Goal: Obtain resource: Download file/media

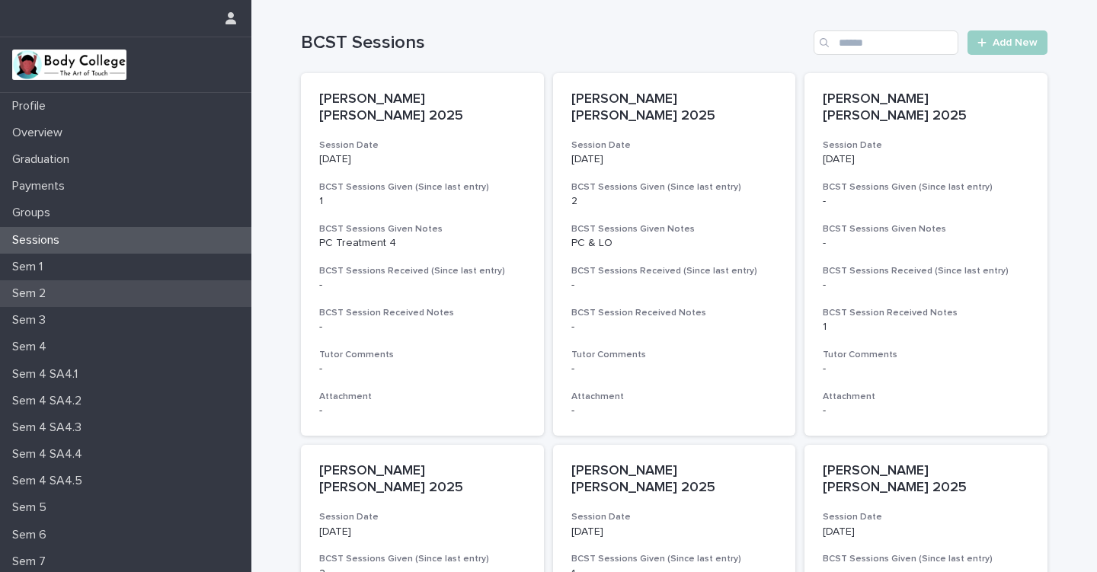
click at [45, 289] on p "Sem 2" at bounding box center [32, 293] width 52 height 14
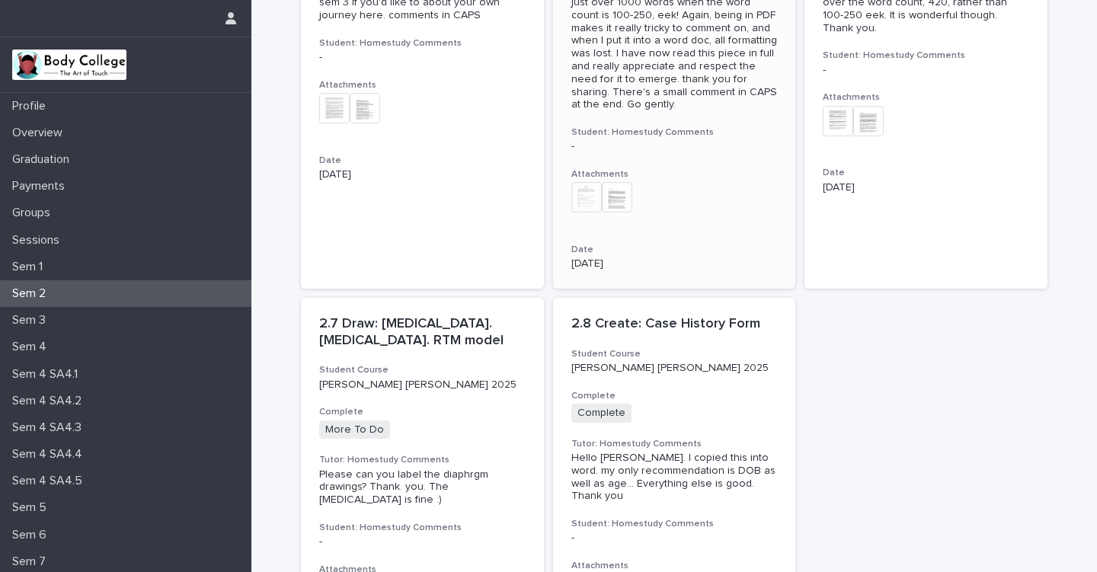
scroll to position [703, 0]
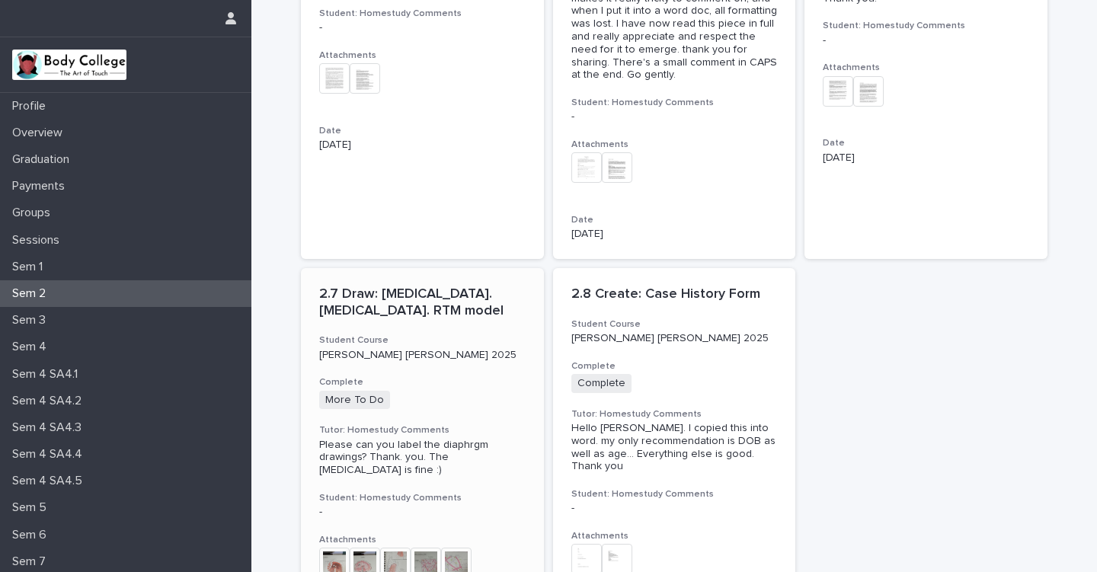
click at [469, 346] on div "[PERSON_NAME] [PERSON_NAME] 2025" at bounding box center [422, 354] width 206 height 16
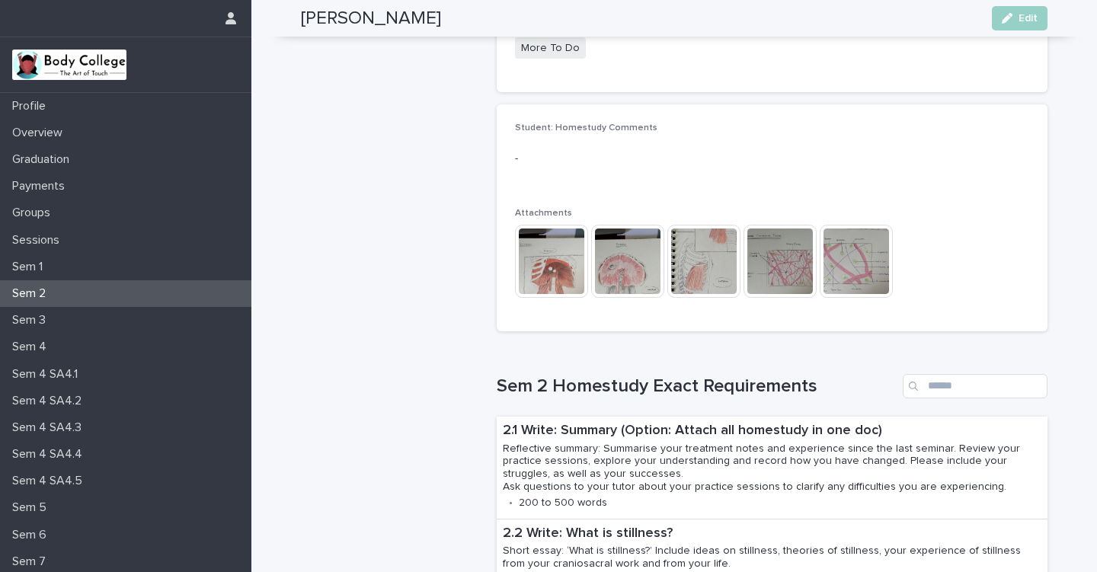
scroll to position [436, 0]
click at [707, 260] on img at bounding box center [703, 259] width 73 height 73
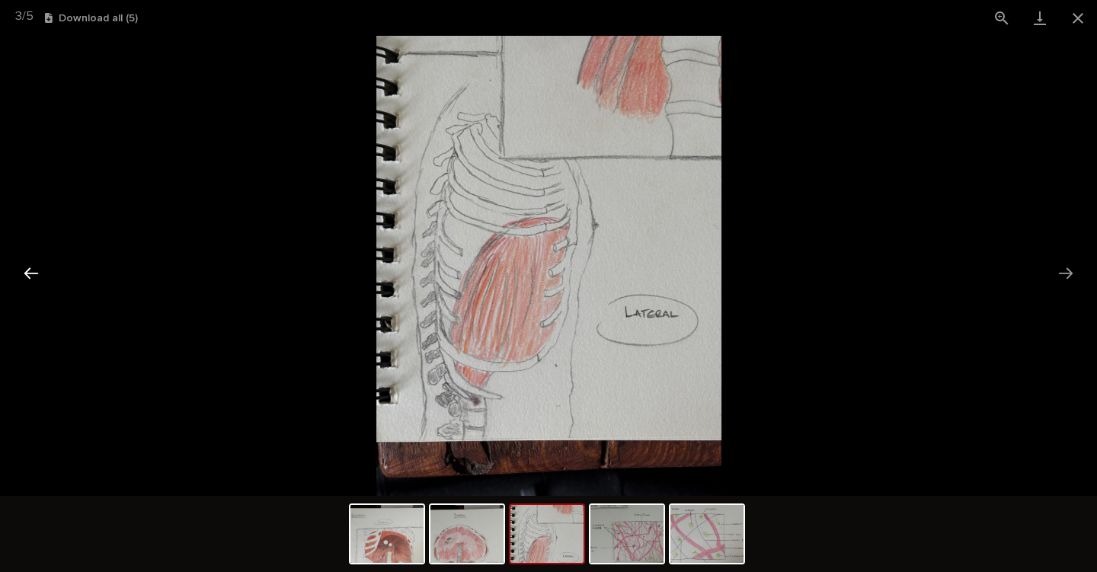
click at [30, 271] on button "Previous slide" at bounding box center [31, 273] width 32 height 30
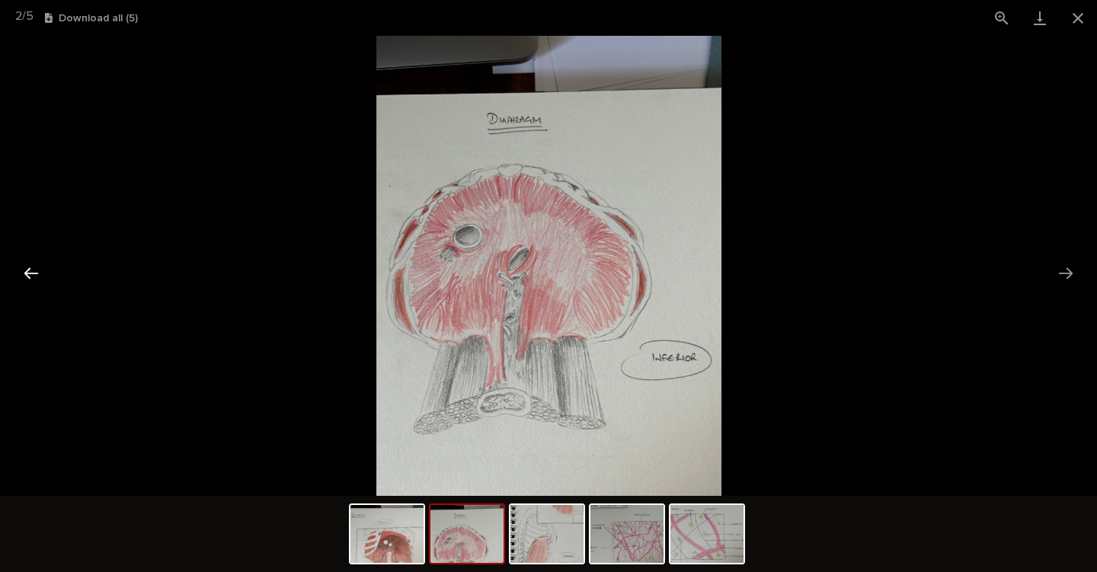
click at [34, 270] on button "Previous slide" at bounding box center [31, 273] width 32 height 30
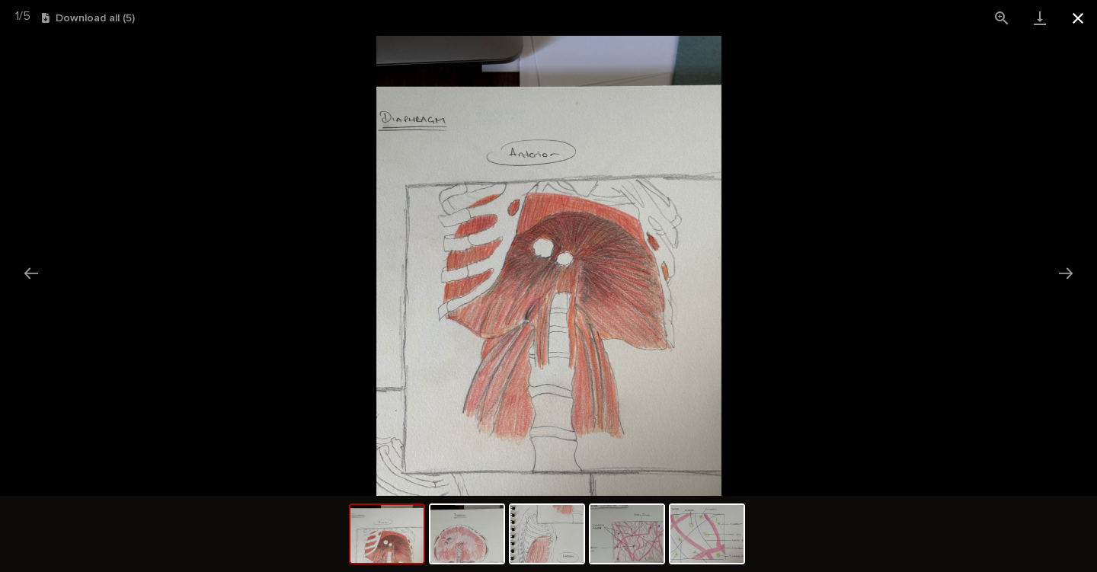
click at [1076, 15] on button "Close gallery" at bounding box center [1078, 18] width 38 height 36
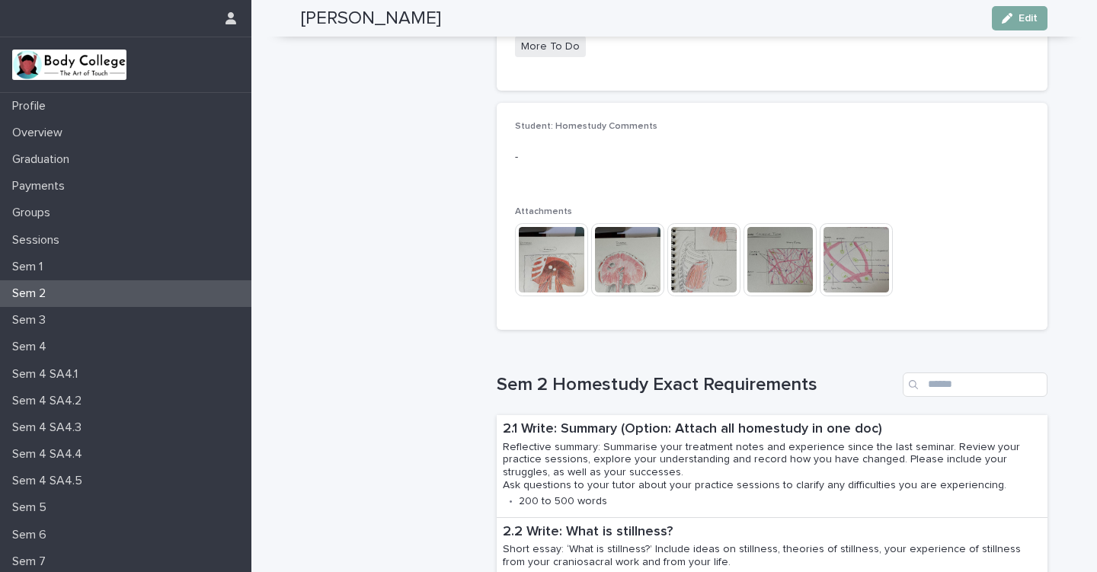
click at [1027, 15] on span "Edit" at bounding box center [1027, 18] width 19 height 11
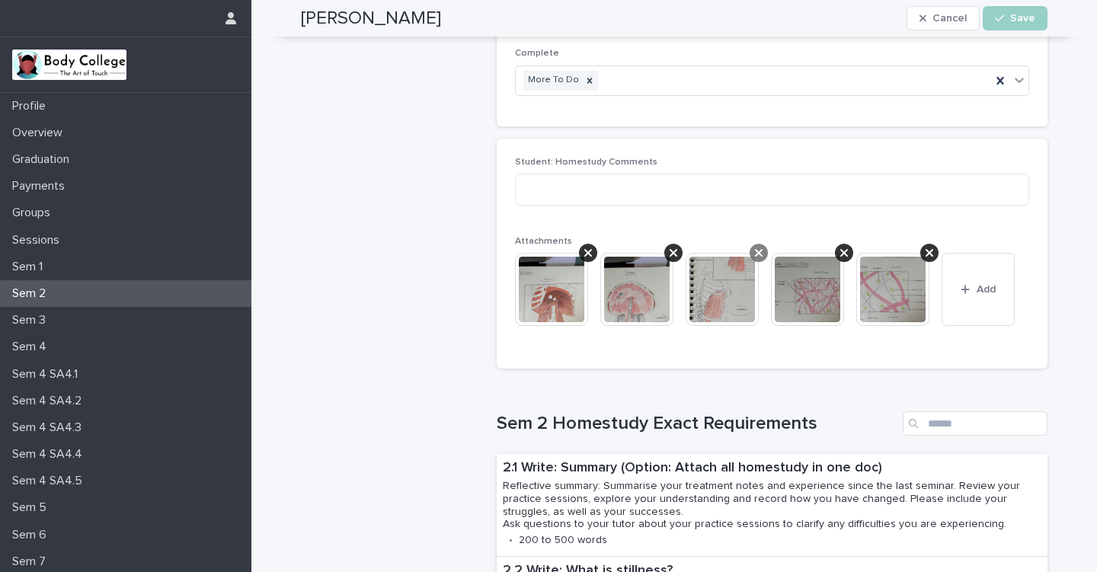
click at [757, 249] on icon at bounding box center [759, 253] width 8 height 8
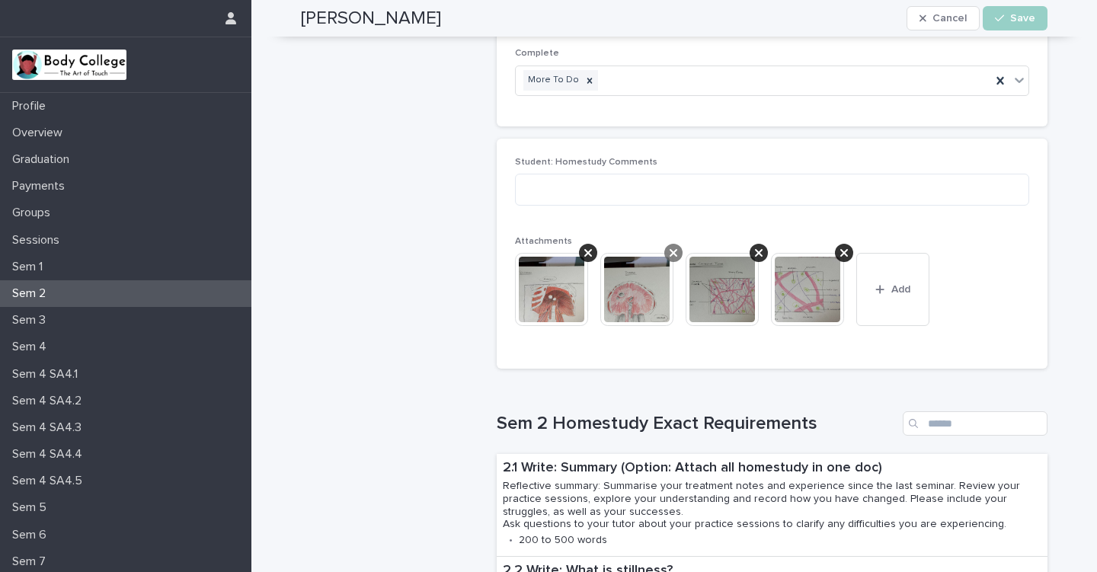
click at [672, 249] on icon at bounding box center [673, 253] width 8 height 8
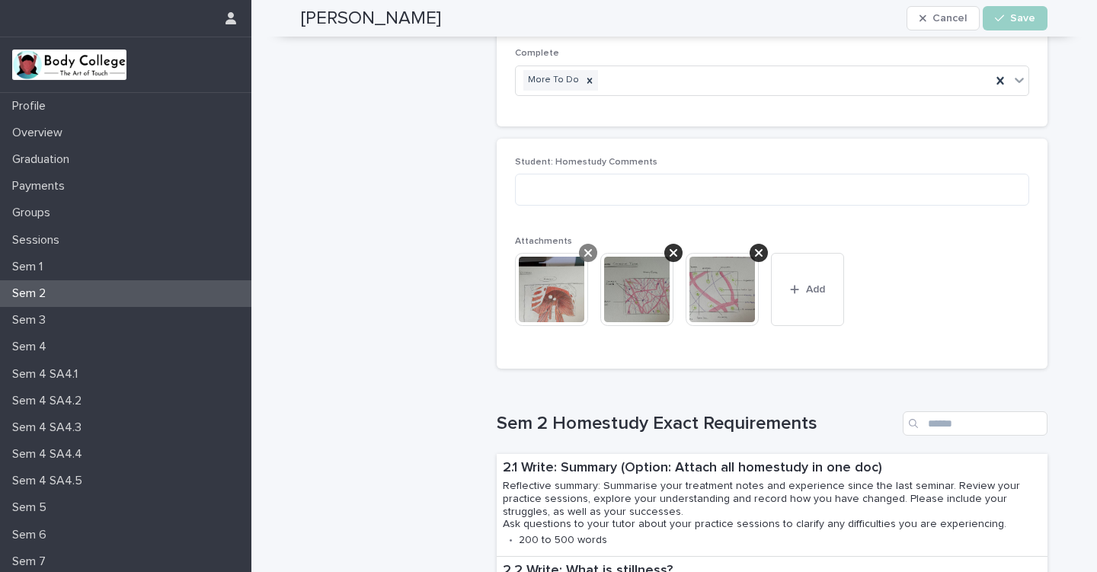
click at [586, 249] on icon at bounding box center [588, 253] width 8 height 8
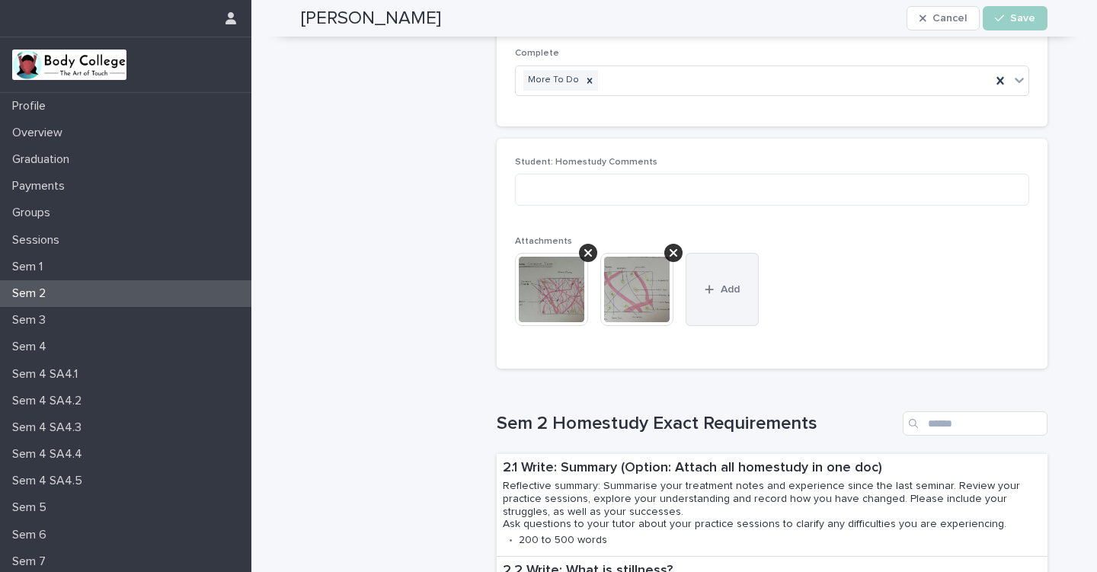
click at [711, 285] on icon "button" at bounding box center [708, 289] width 9 height 11
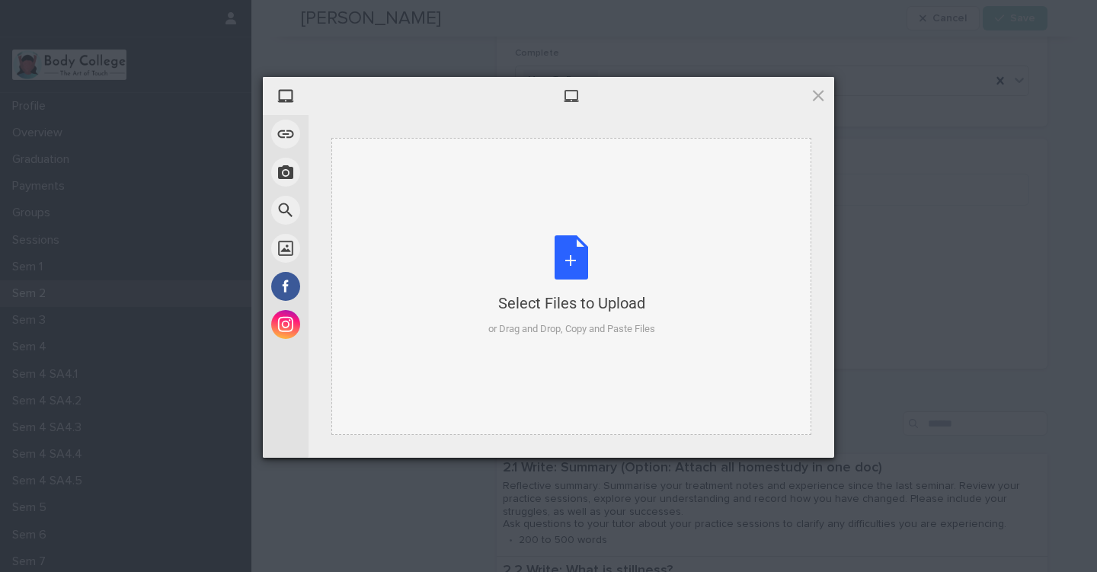
click at [569, 258] on div "Select Files to Upload or Drag and Drop, Copy and Paste Files" at bounding box center [571, 285] width 167 height 101
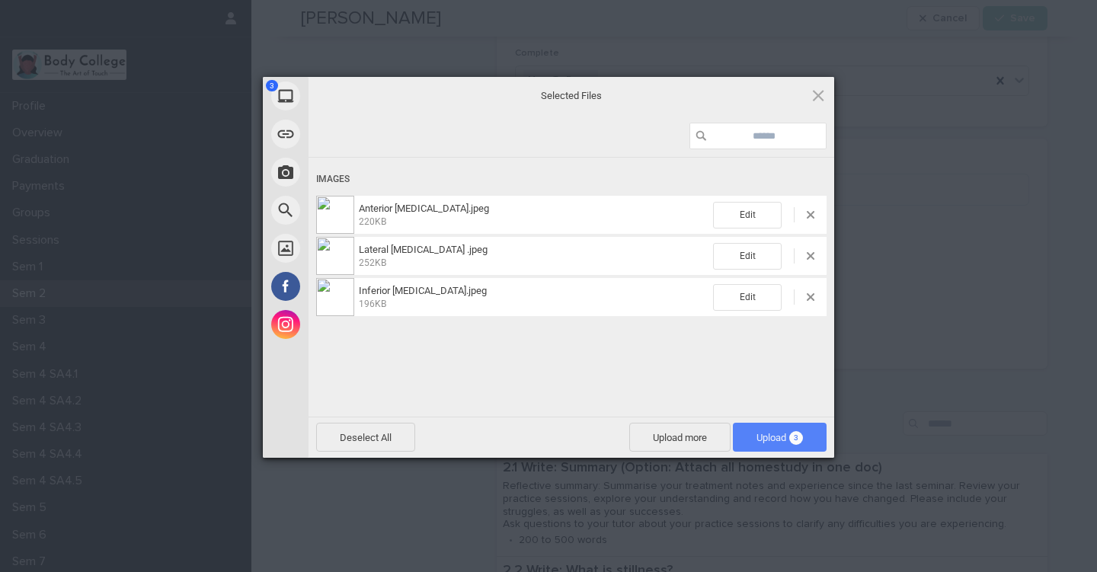
click at [768, 432] on span "Upload 3" at bounding box center [779, 437] width 46 height 11
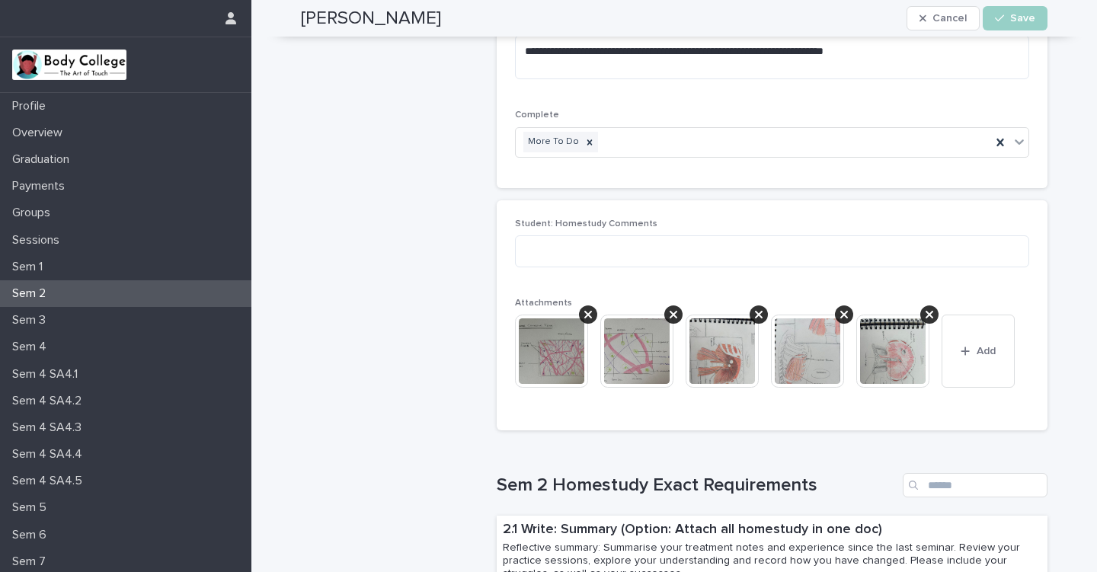
scroll to position [382, 0]
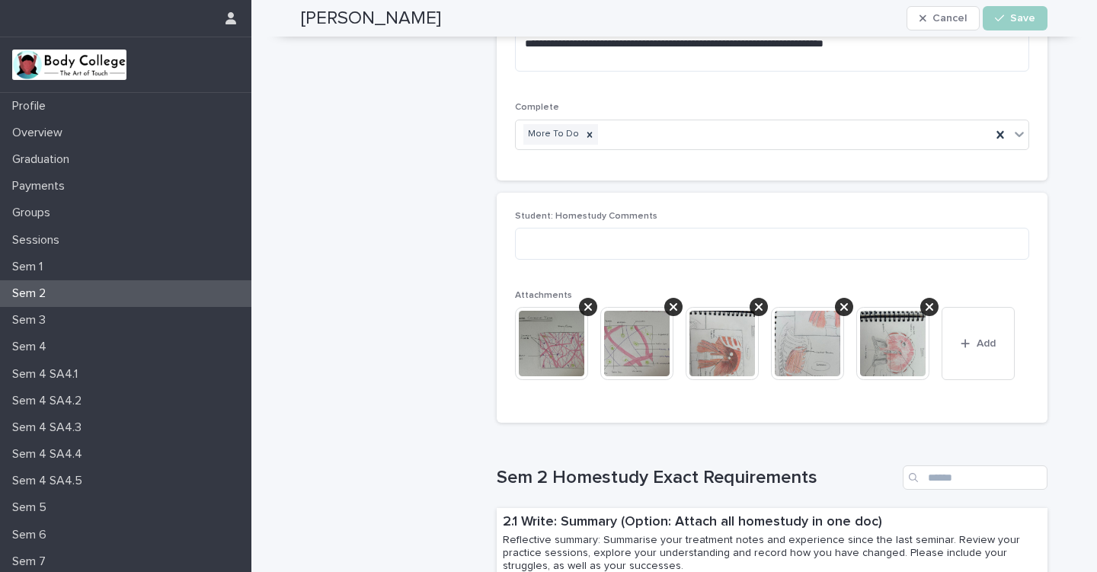
click at [1015, 17] on span "Save" at bounding box center [1022, 18] width 25 height 11
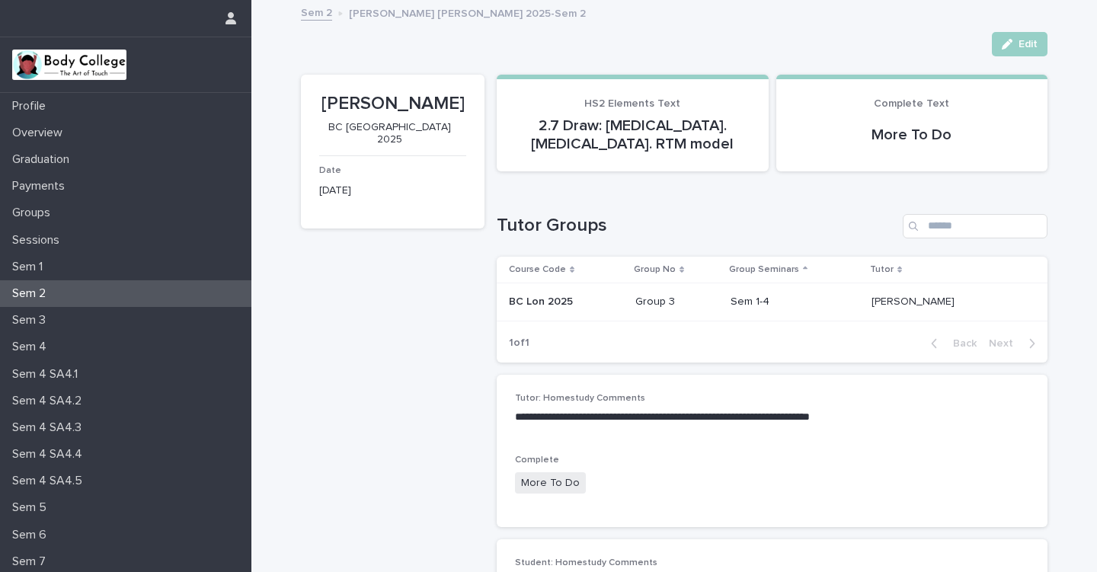
scroll to position [0, 0]
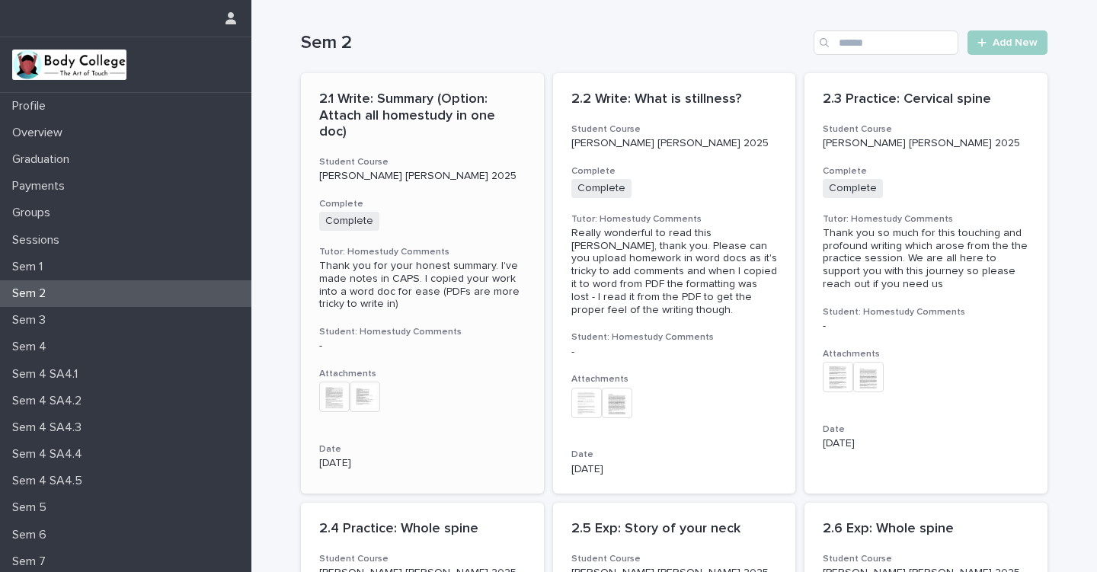
click at [481, 198] on h3 "Complete" at bounding box center [422, 204] width 206 height 12
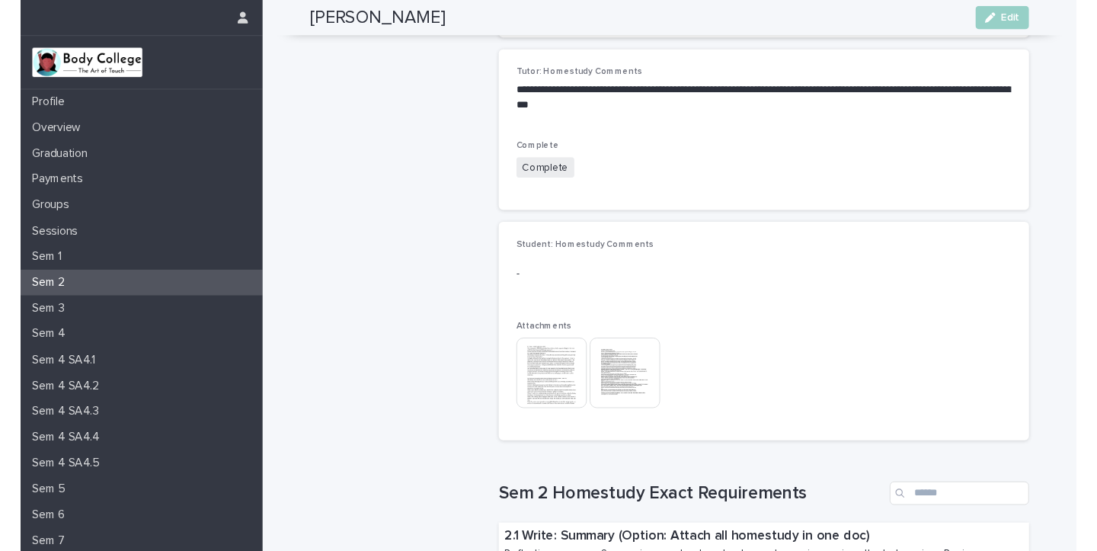
scroll to position [324, 0]
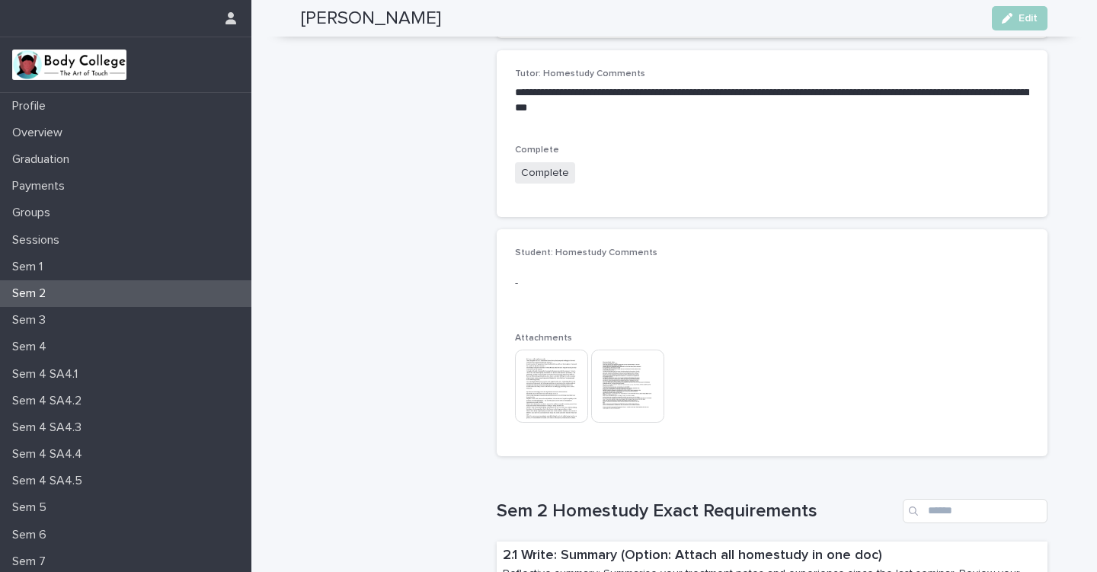
click at [556, 378] on img at bounding box center [551, 386] width 73 height 73
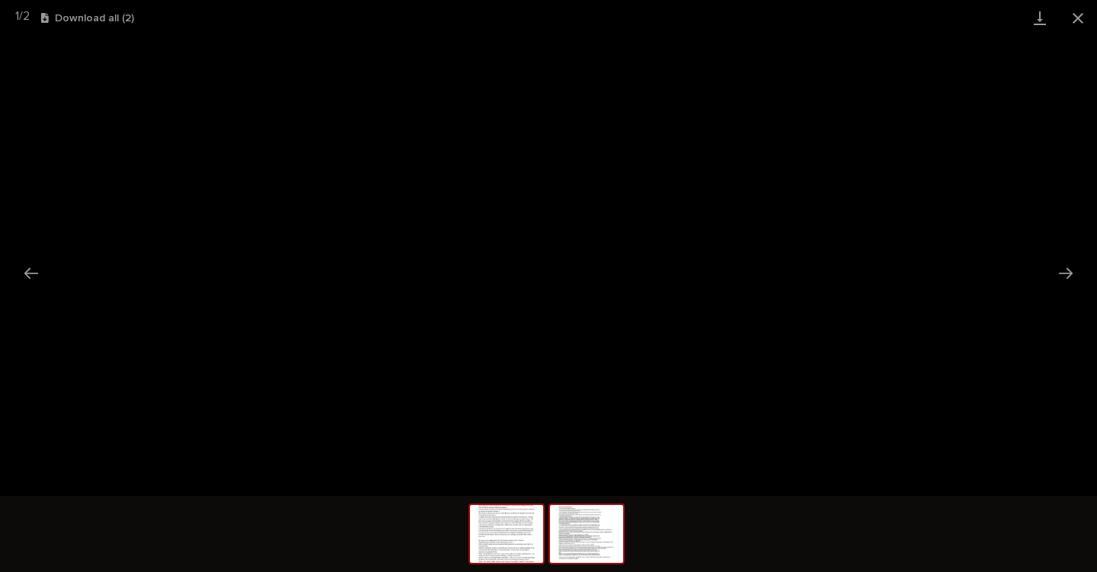
click at [587, 544] on img at bounding box center [586, 534] width 73 height 58
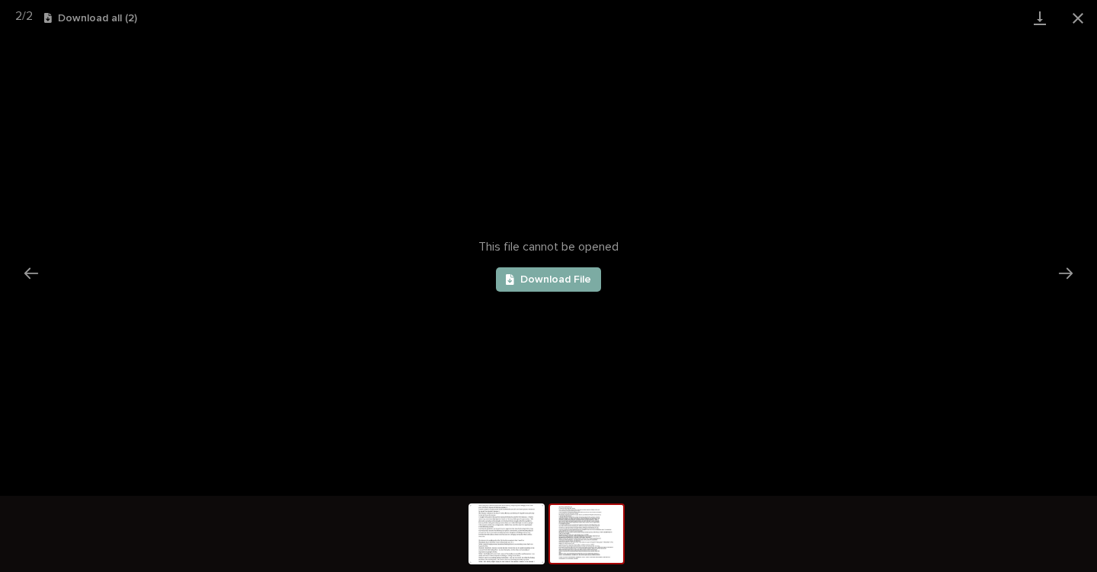
click at [567, 289] on link "Download File" at bounding box center [548, 279] width 105 height 24
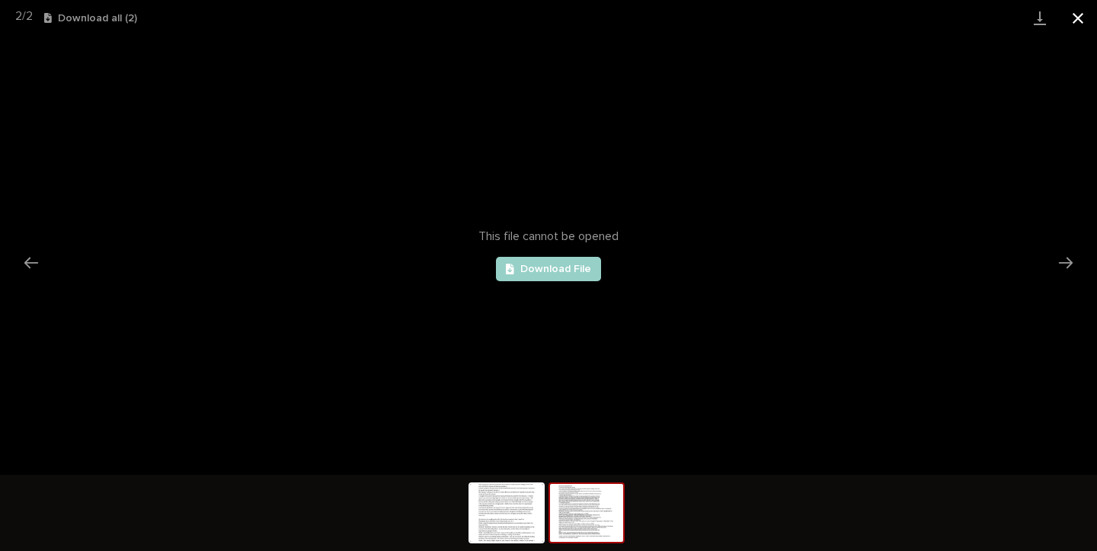
click at [1078, 19] on button "Close gallery" at bounding box center [1078, 18] width 38 height 36
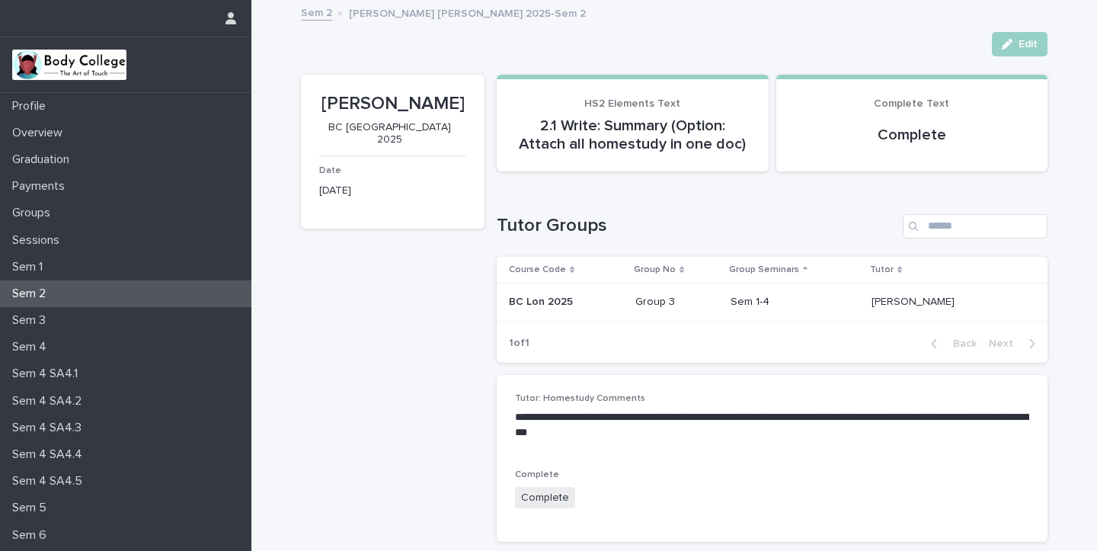
scroll to position [0, 0]
click at [35, 291] on p "Sem 2" at bounding box center [32, 293] width 52 height 14
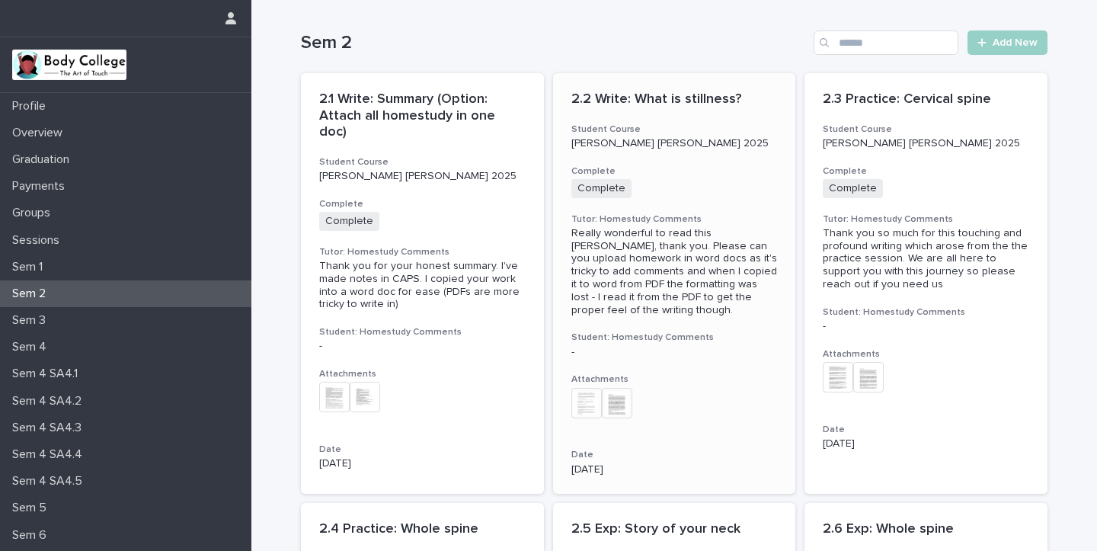
click at [588, 388] on img at bounding box center [586, 403] width 30 height 30
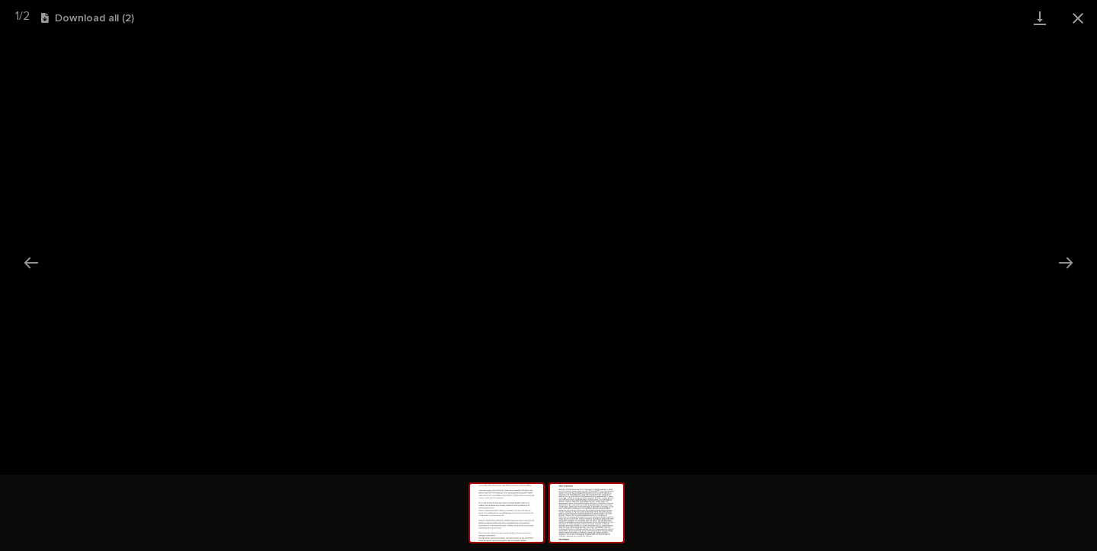
click at [605, 513] on img at bounding box center [586, 513] width 73 height 58
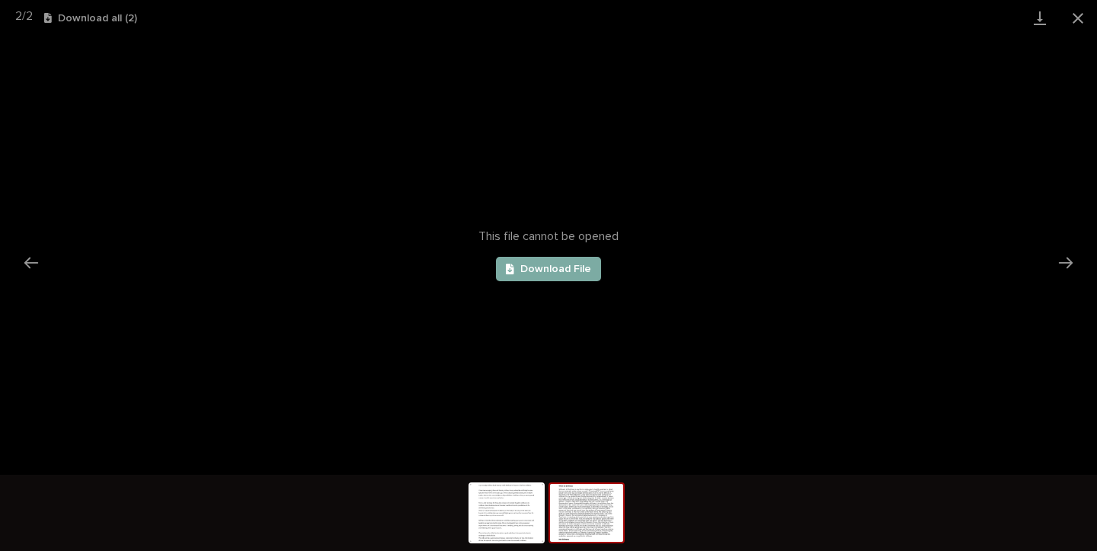
click at [572, 267] on span "Download File" at bounding box center [555, 268] width 71 height 11
click at [1078, 18] on button "Close gallery" at bounding box center [1078, 18] width 38 height 36
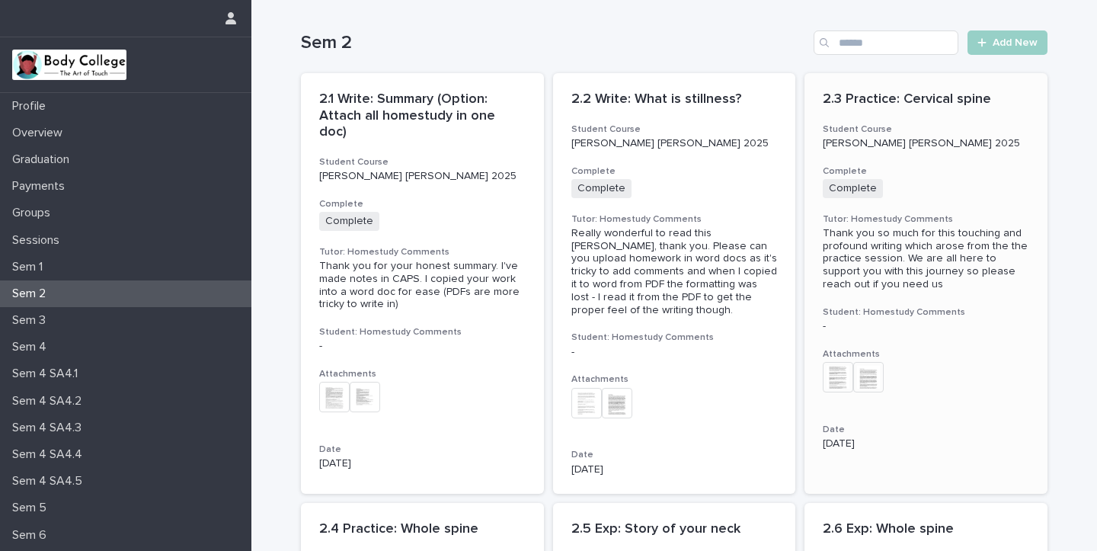
click at [948, 119] on div "2.3 Practice: Cervical spine Student Course [PERSON_NAME] [PERSON_NAME] 2025 Co…" at bounding box center [925, 270] width 243 height 395
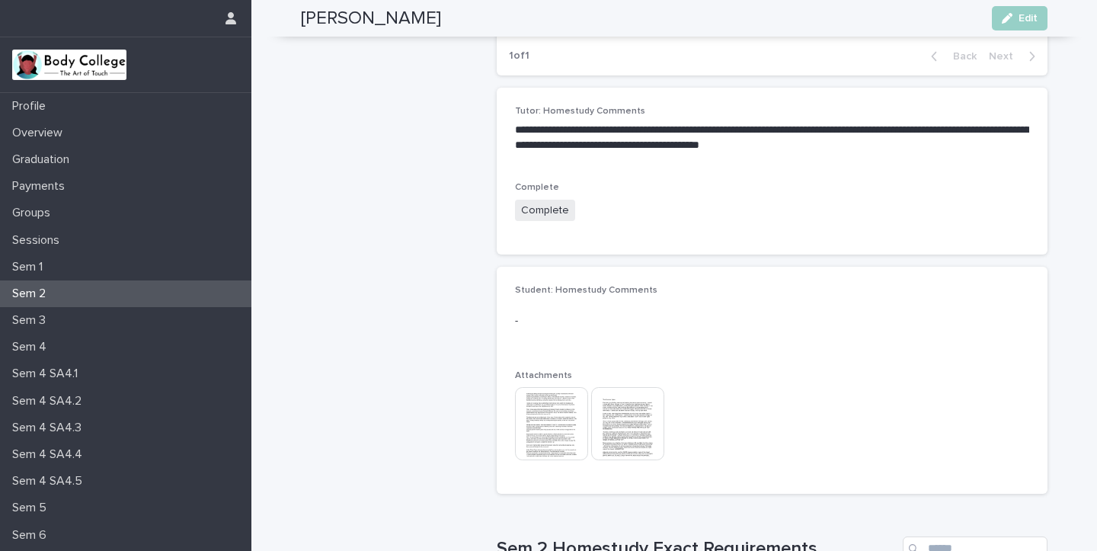
scroll to position [297, 0]
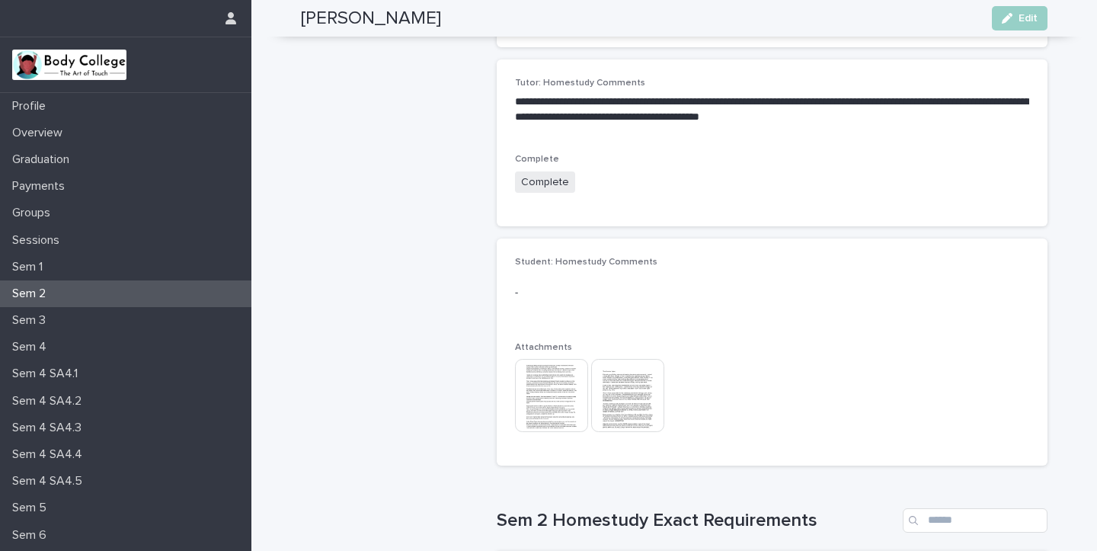
click at [628, 399] on img at bounding box center [627, 395] width 73 height 73
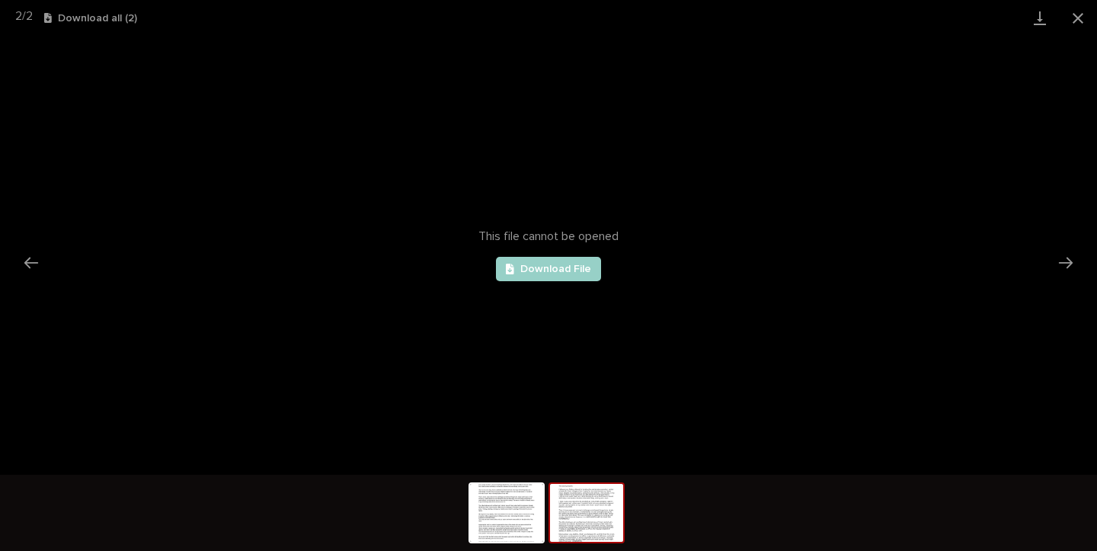
click at [592, 525] on img at bounding box center [586, 513] width 73 height 58
click at [577, 260] on link "Download File" at bounding box center [548, 269] width 105 height 24
click at [1075, 21] on button "Close gallery" at bounding box center [1078, 18] width 38 height 36
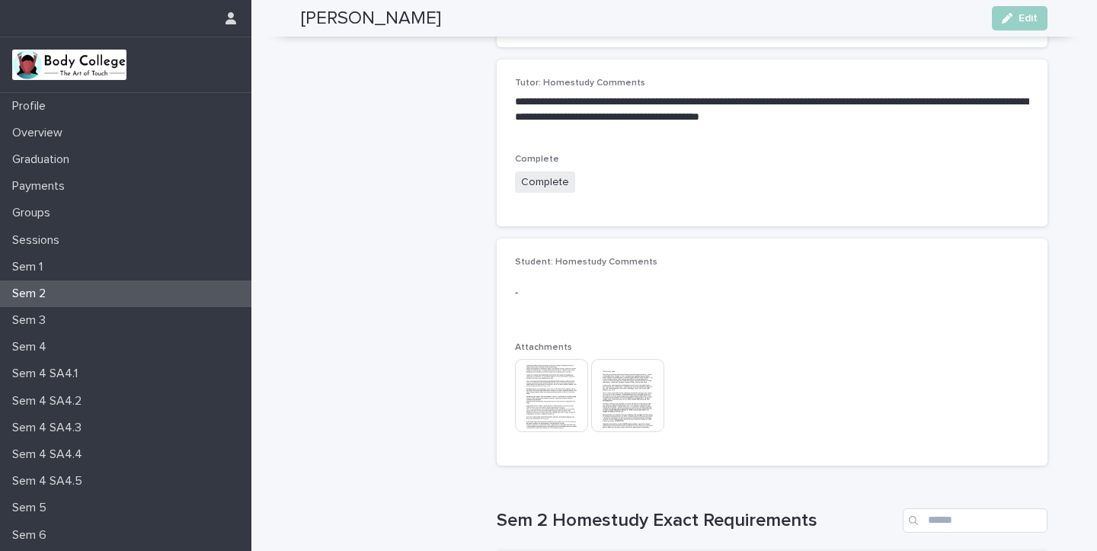
click at [39, 289] on p "Sem 2" at bounding box center [32, 293] width 52 height 14
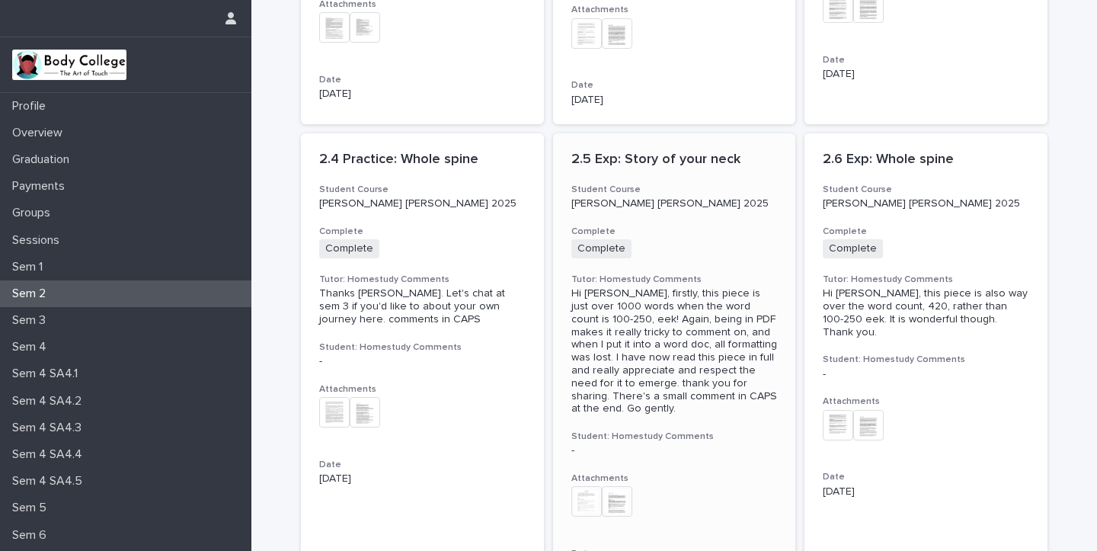
scroll to position [372, 0]
click at [424, 223] on h3 "Complete" at bounding box center [422, 229] width 206 height 12
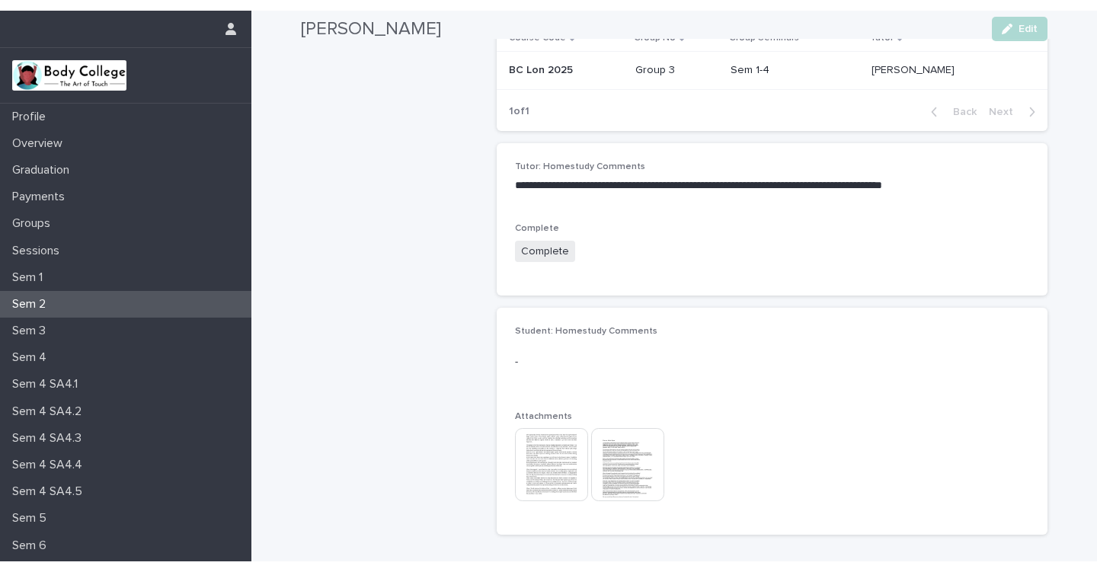
scroll to position [229, 0]
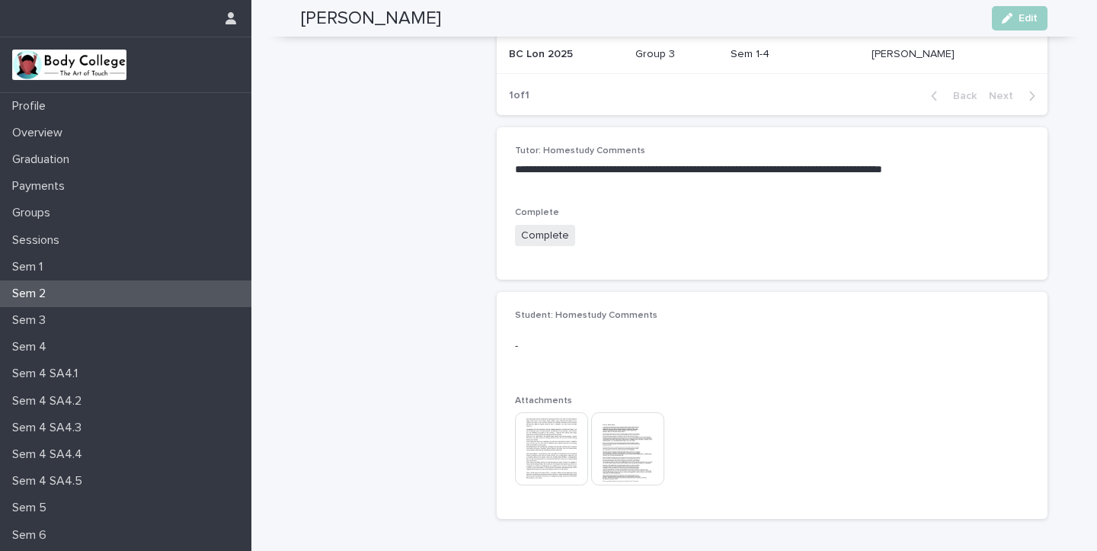
click at [631, 448] on img at bounding box center [627, 448] width 73 height 73
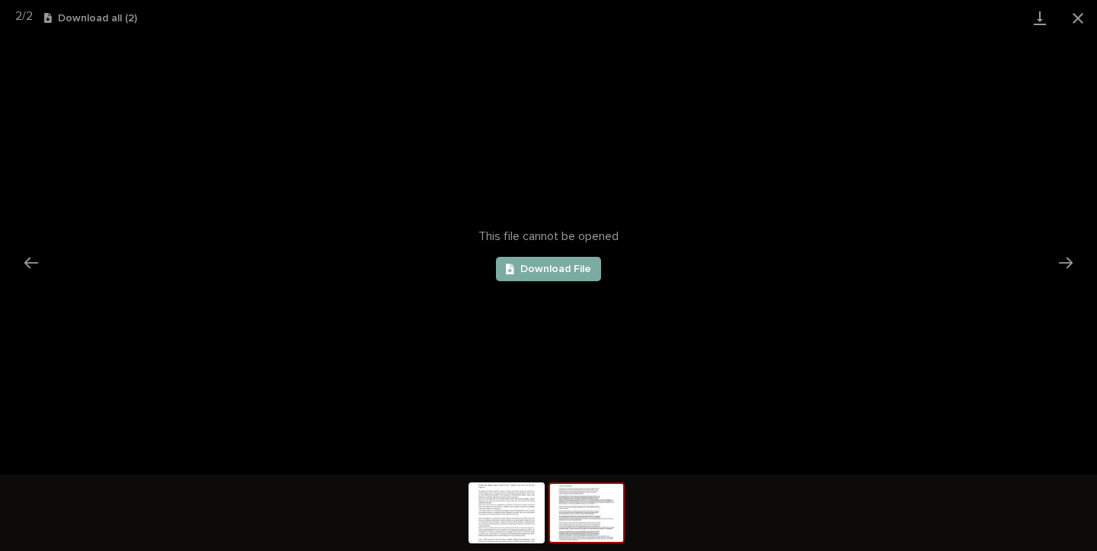
click at [571, 276] on link "Download File" at bounding box center [548, 269] width 105 height 24
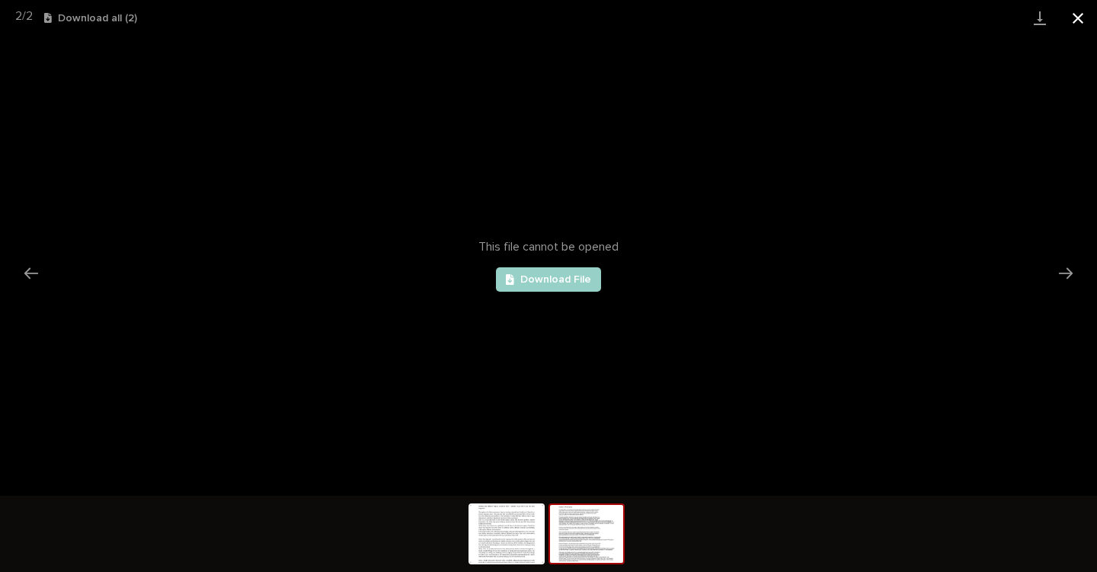
click at [1074, 21] on button "Close gallery" at bounding box center [1078, 18] width 38 height 36
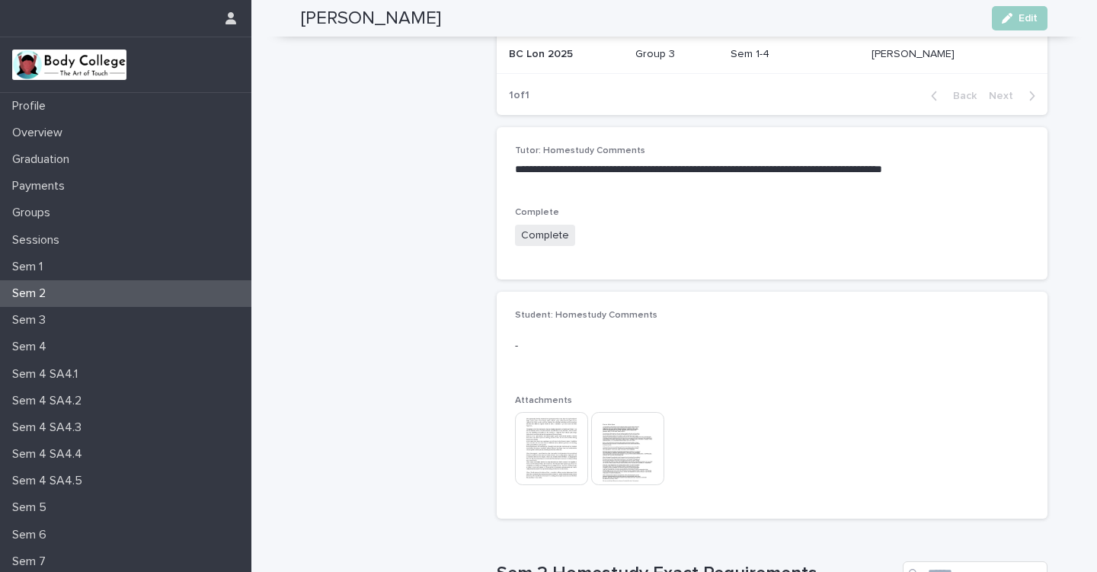
click at [49, 289] on p "Sem 2" at bounding box center [32, 293] width 52 height 14
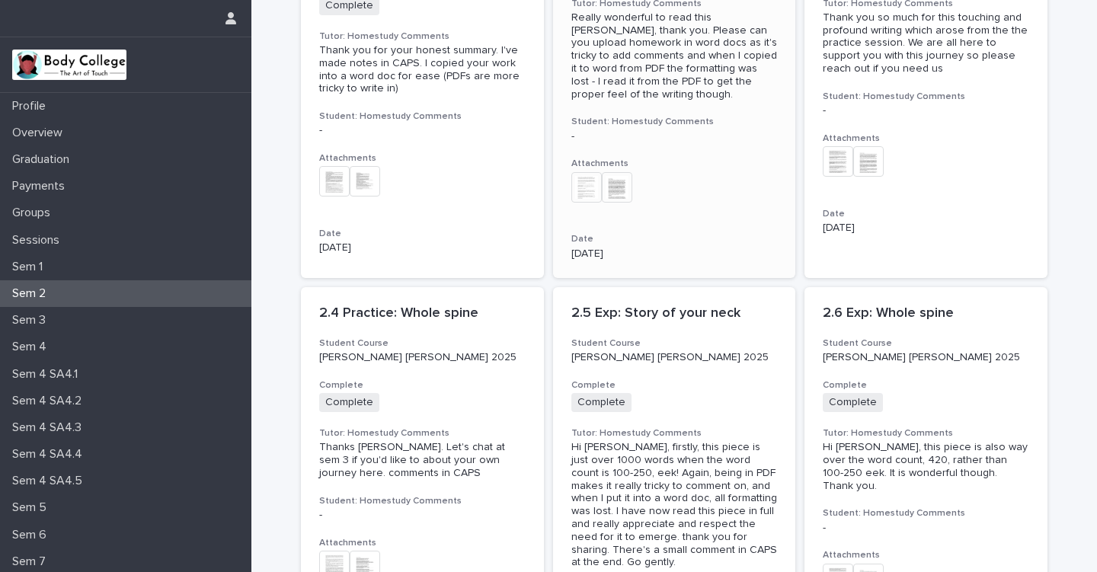
scroll to position [245, 0]
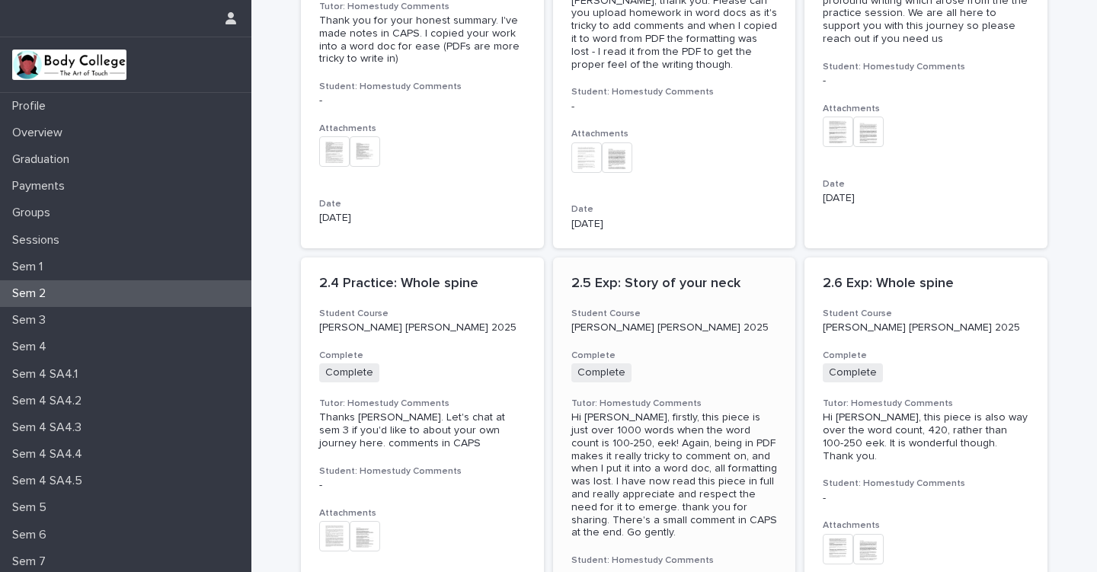
click at [714, 398] on h3 "Tutor: Homestudy Comments" at bounding box center [674, 404] width 206 height 12
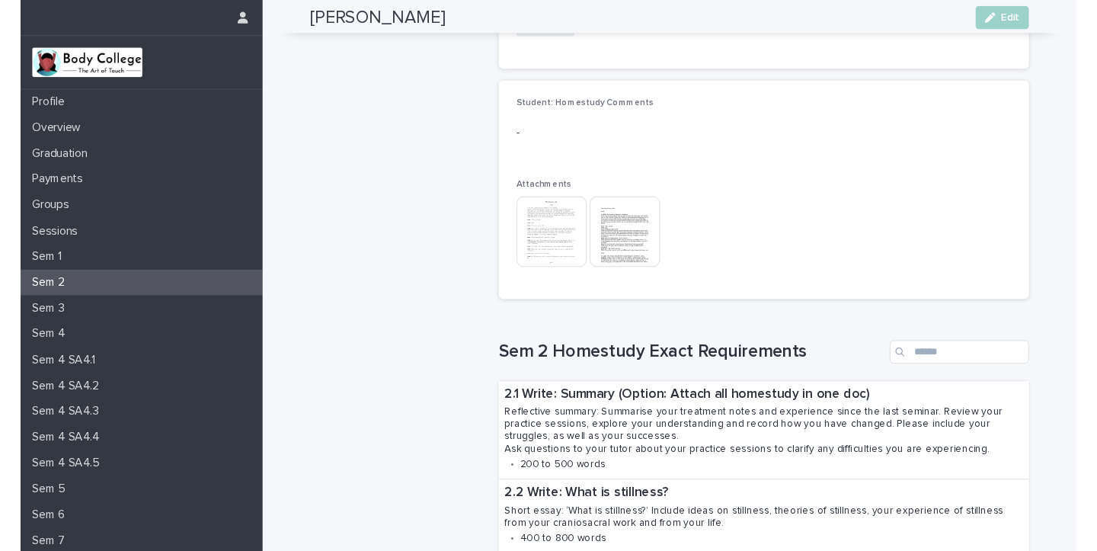
scroll to position [510, 0]
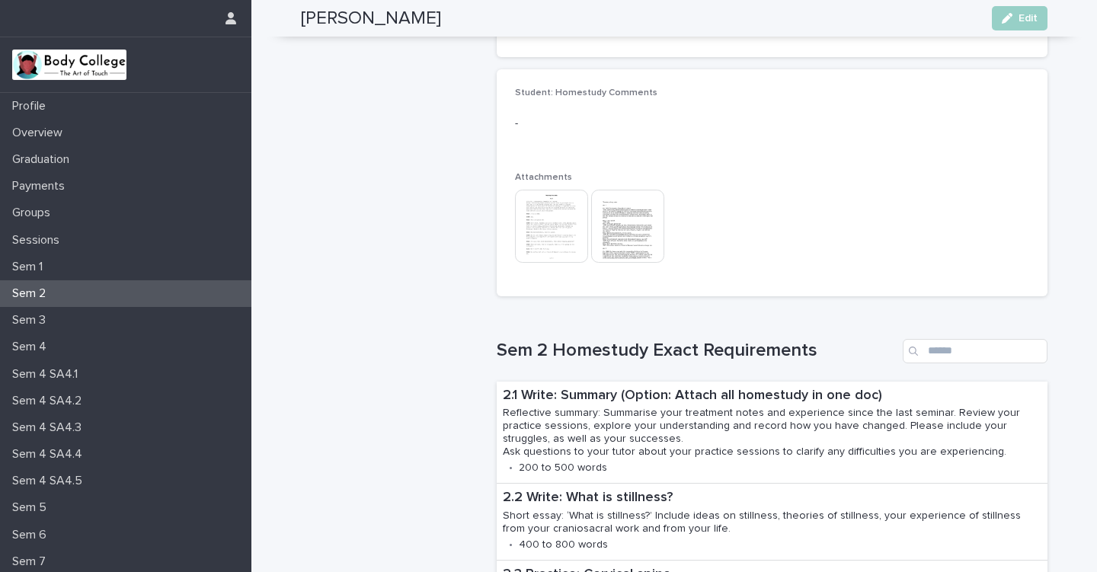
click at [635, 221] on img at bounding box center [627, 226] width 73 height 73
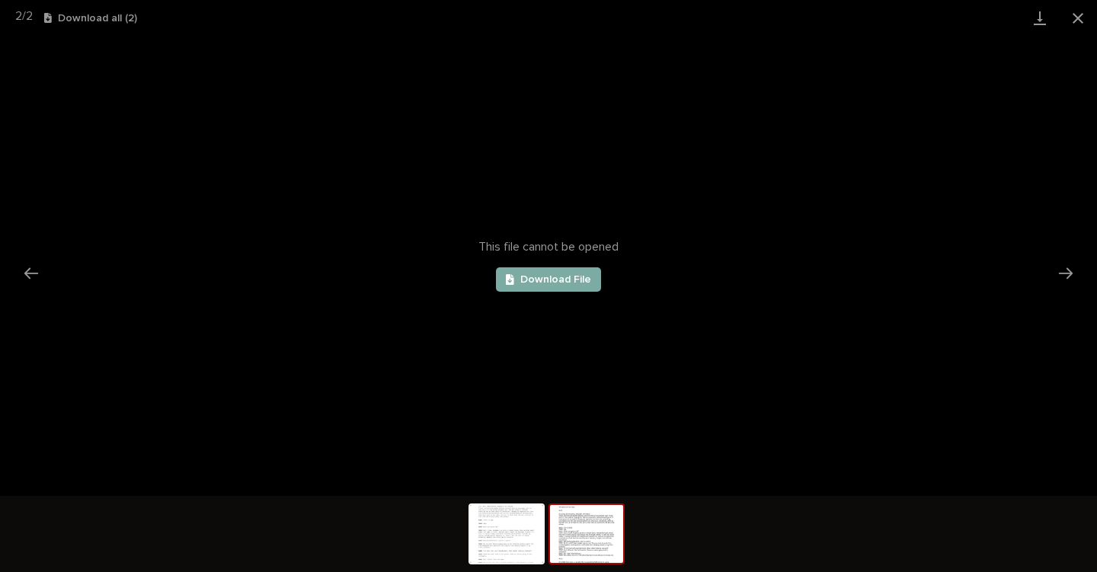
click at [573, 272] on link "Download File" at bounding box center [548, 279] width 105 height 24
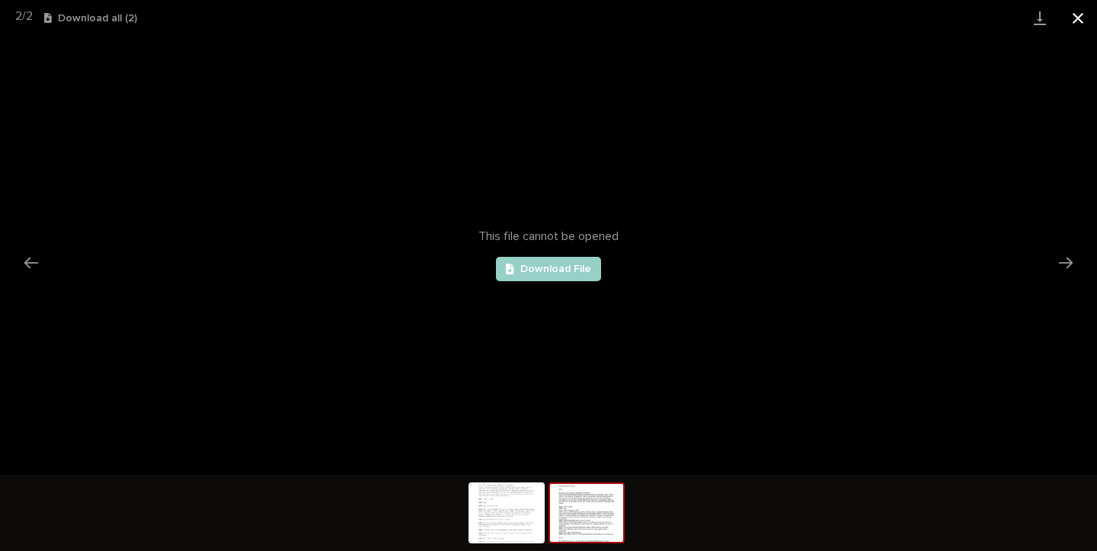
click at [1081, 14] on button "Close gallery" at bounding box center [1078, 18] width 38 height 36
